Goal: Task Accomplishment & Management: Complete application form

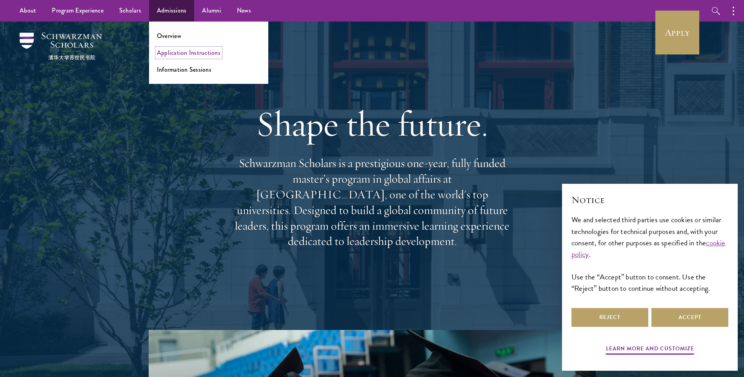
click at [181, 49] on link "Application Instructions" at bounding box center [189, 52] width 64 height 9
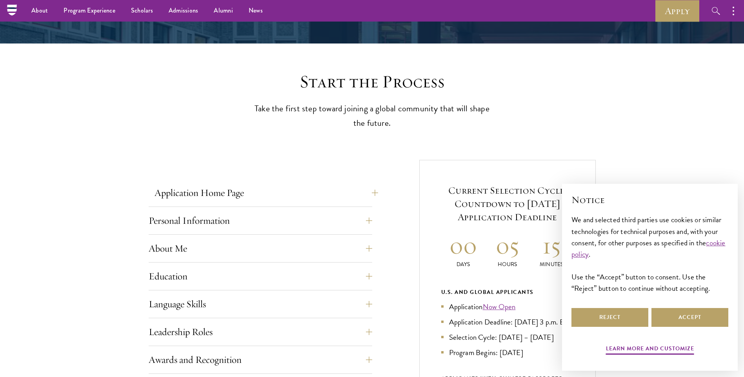
scroll to position [157, 0]
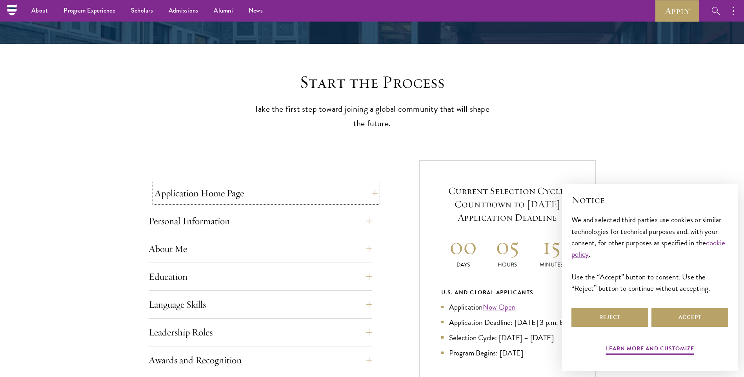
click at [359, 191] on button "Application Home Page" at bounding box center [267, 193] width 224 height 19
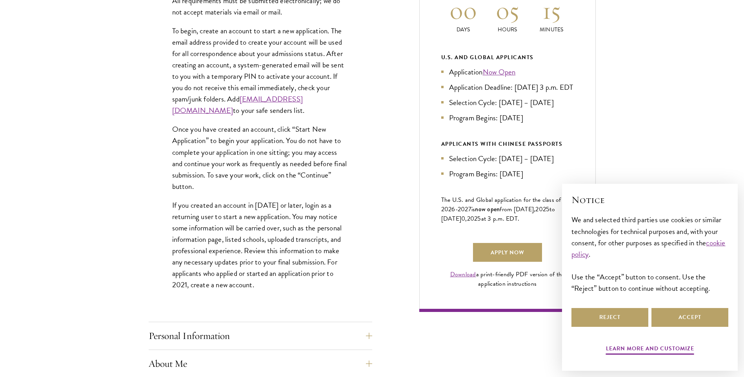
scroll to position [432, 0]
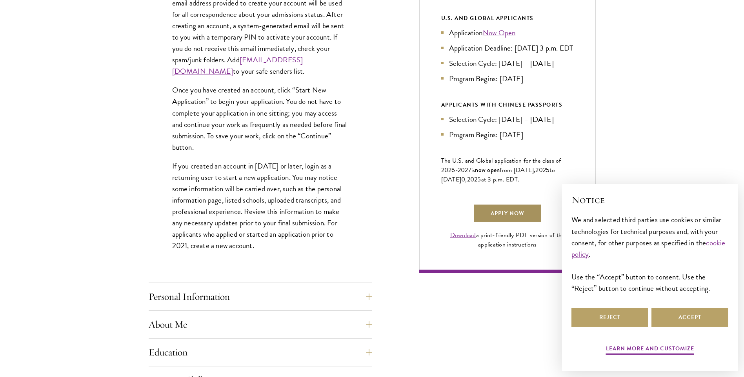
click at [518, 218] on link "Apply Now" at bounding box center [507, 213] width 69 height 19
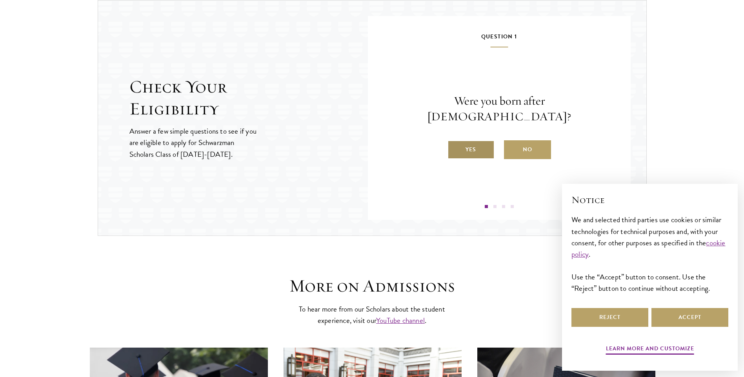
click at [482, 142] on label "Yes" at bounding box center [471, 149] width 47 height 19
click at [455, 142] on input "Yes" at bounding box center [451, 144] width 7 height 7
click at [483, 144] on label "Yes" at bounding box center [471, 149] width 47 height 19
click at [455, 144] on input "Yes" at bounding box center [451, 144] width 7 height 7
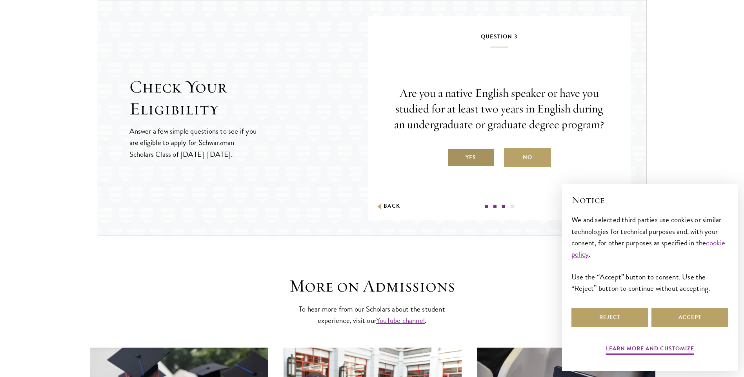
click at [481, 158] on label "Yes" at bounding box center [471, 157] width 47 height 19
click at [455, 156] on input "Yes" at bounding box center [451, 152] width 7 height 7
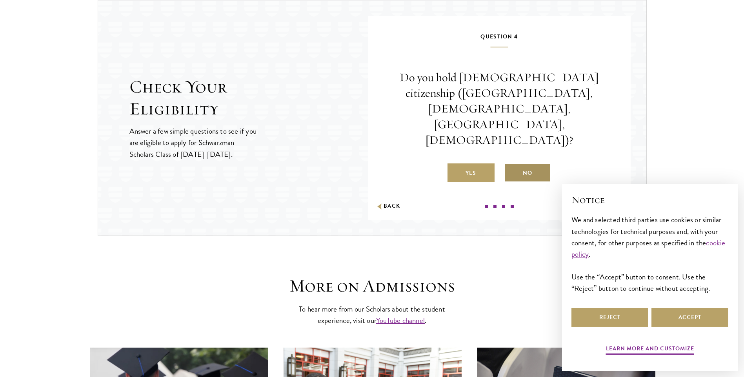
click at [528, 164] on label "No" at bounding box center [527, 173] width 47 height 19
click at [511, 165] on input "No" at bounding box center [507, 168] width 7 height 7
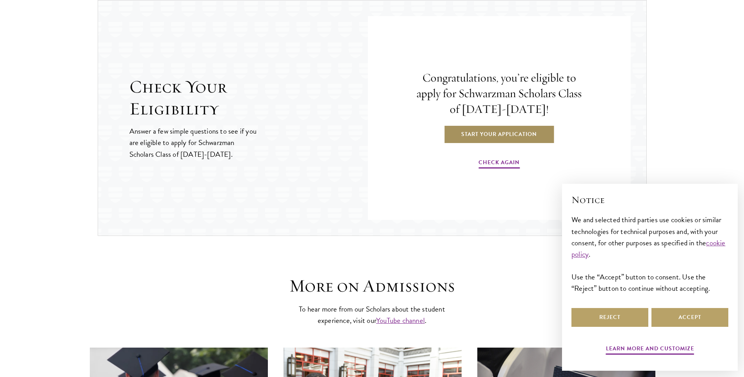
click at [509, 136] on link "Start Your Application" at bounding box center [499, 134] width 111 height 19
